Goal: Information Seeking & Learning: Learn about a topic

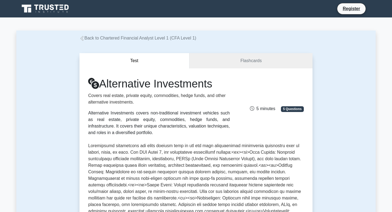
click at [159, 146] on p at bounding box center [195, 204] width 215 height 124
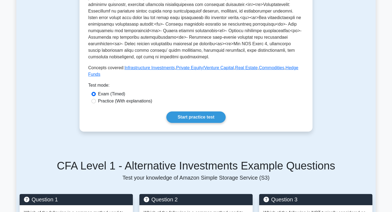
click at [98, 102] on label "Practice (With explanations)" at bounding box center [125, 101] width 54 height 7
click at [96, 102] on input "Practice (With explanations)" at bounding box center [93, 101] width 4 height 4
radio input "true"
click at [202, 116] on link "Start practice test" at bounding box center [195, 116] width 59 height 11
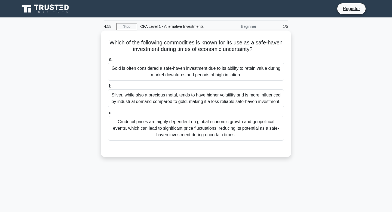
click at [124, 70] on div "Gold is often considered a safe-haven investment due to its ability to retain v…" at bounding box center [196, 72] width 176 height 18
click at [108, 61] on input "a. Gold is often considered a safe-haven investment due to its ability to retai…" at bounding box center [108, 60] width 0 height 4
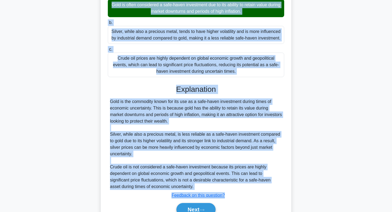
scroll to position [91, 0]
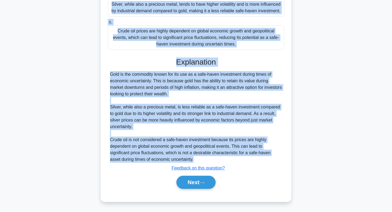
drag, startPoint x: 109, startPoint y: 42, endPoint x: 231, endPoint y: 161, distance: 170.7
click at [231, 161] on div "Which of the following commodities is known for its use as a safe-haven investm…" at bounding box center [196, 70] width 186 height 257
copy div "Which of the following commodities is known for its use as a safe-haven investm…"
click at [187, 183] on button "Next" at bounding box center [195, 181] width 39 height 13
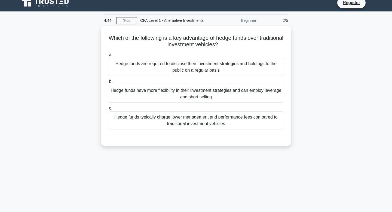
scroll to position [0, 0]
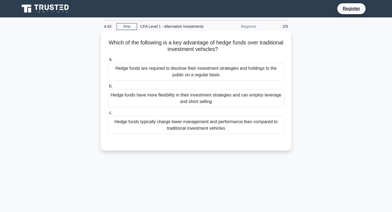
click at [137, 71] on div "Hedge funds are required to disclose their investment strategies and holdings t…" at bounding box center [196, 72] width 176 height 18
click at [108, 61] on input "a. Hedge funds are required to disclose their investment strategies and holding…" at bounding box center [108, 60] width 0 height 4
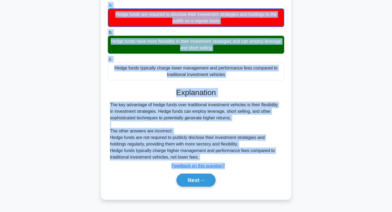
scroll to position [82, 0]
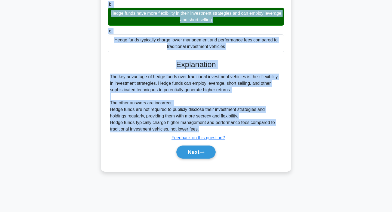
drag, startPoint x: 108, startPoint y: 41, endPoint x: 256, endPoint y: 132, distance: 173.6
click at [256, 132] on div "Which of the following is a key advantage of hedge funds over traditional inves…" at bounding box center [196, 59] width 186 height 218
copy div "Which of the following is a key advantage of hedge funds over traditional inves…"
click at [195, 151] on button "Next" at bounding box center [195, 151] width 39 height 13
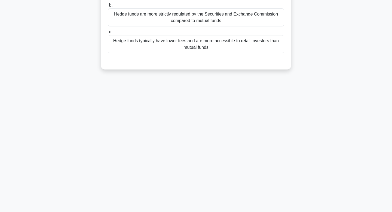
scroll to position [0, 0]
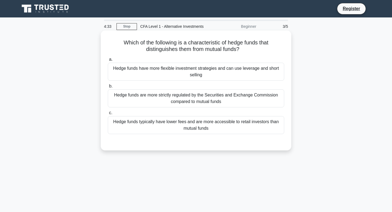
click at [136, 72] on div "Hedge funds have more flexible investment strategies and can use leverage and s…" at bounding box center [196, 72] width 176 height 18
click at [108, 61] on input "a. Hedge funds have more flexible investment strategies and can use leverage an…" at bounding box center [108, 60] width 0 height 4
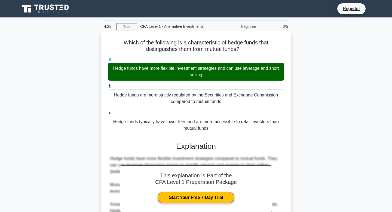
drag, startPoint x: 123, startPoint y: 43, endPoint x: 214, endPoint y: 135, distance: 129.3
click at [213, 135] on div "Which of the following is a characteristic of hedge funds that distinguishes th…" at bounding box center [196, 158] width 186 height 251
copy div "Which of the following is a characteristic of hedge funds that distinguishes th…"
click at [269, 116] on label "c. Hedge funds typically have lower fees and are more accessible to retail inve…" at bounding box center [196, 121] width 176 height 24
click at [108, 115] on input "c. Hedge funds typically have lower fees and are more accessible to retail inve…" at bounding box center [108, 113] width 0 height 4
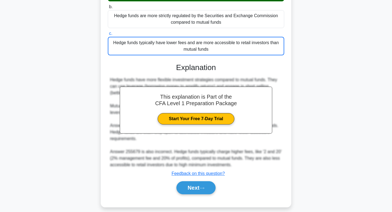
scroll to position [85, 0]
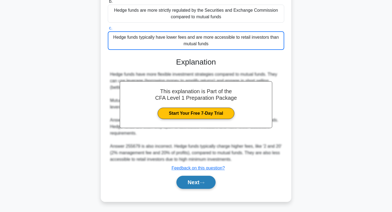
click at [187, 182] on button "Next" at bounding box center [195, 181] width 39 height 13
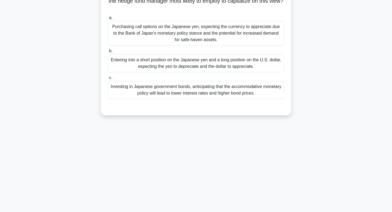
scroll to position [82, 0]
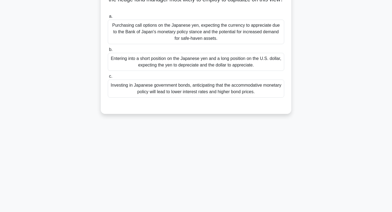
click at [137, 85] on div "Investing in Japanese government bonds, anticipating that the accommodative mon…" at bounding box center [196, 88] width 176 height 18
click at [108, 78] on input "c. Investing in Japanese government bonds, anticipating that the accommodative …" at bounding box center [108, 77] width 0 height 4
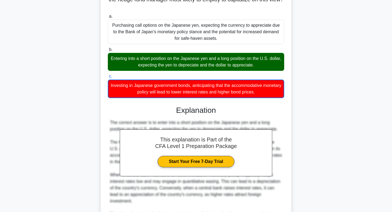
click at [108, 48] on input "b. Entering into a short position on the Japanese yen and a long position on th…" at bounding box center [108, 50] width 0 height 4
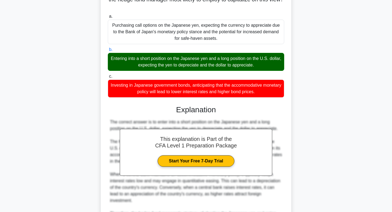
click at [108, 15] on input "a. Purchasing call options on the Japanese yen, expecting the currency to appre…" at bounding box center [108, 17] width 0 height 4
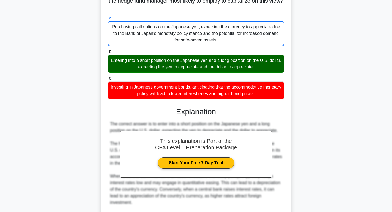
click at [51, 84] on div "A hedge fund manager is analyzing a global macro opportunity in the currency ma…" at bounding box center [195, 140] width 359 height 380
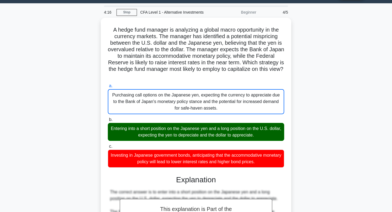
scroll to position [6, 0]
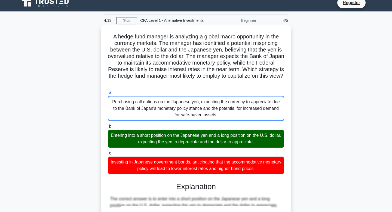
drag, startPoint x: 114, startPoint y: 36, endPoint x: 272, endPoint y: 173, distance: 208.9
click at [272, 173] on div "A hedge fund manager is analyzing a global macro opportunity in the currency ma…" at bounding box center [196, 211] width 186 height 369
copy div "A hedge fund manager is analyzing a global macro opportunity in the currency ma…"
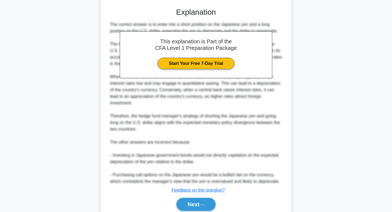
scroll to position [202, 0]
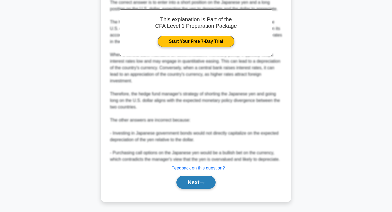
click at [210, 181] on button "Next" at bounding box center [195, 181] width 39 height 13
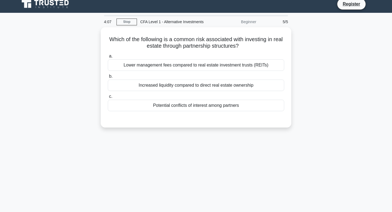
scroll to position [0, 0]
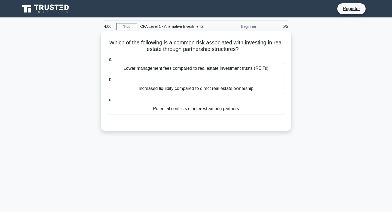
click at [153, 69] on div "Lower management fees compared to real estate investment trusts (REITs)" at bounding box center [196, 68] width 176 height 11
click at [108, 61] on input "a. Lower management fees compared to real estate investment trusts (REITs)" at bounding box center [108, 60] width 0 height 4
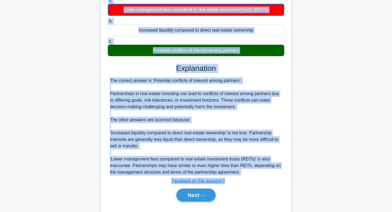
scroll to position [82, 0]
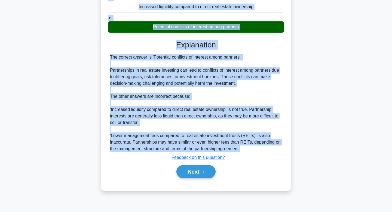
drag, startPoint x: 109, startPoint y: 42, endPoint x: 250, endPoint y: 147, distance: 175.8
click at [250, 147] on div "Which of the following is a common risk associated with investing in real estat…" at bounding box center [196, 69] width 186 height 238
copy div "Which of the following is a common risk associated with investing in real estat…"
click at [200, 172] on button "Next" at bounding box center [195, 171] width 39 height 13
